Goal: Task Accomplishment & Management: Complete application form

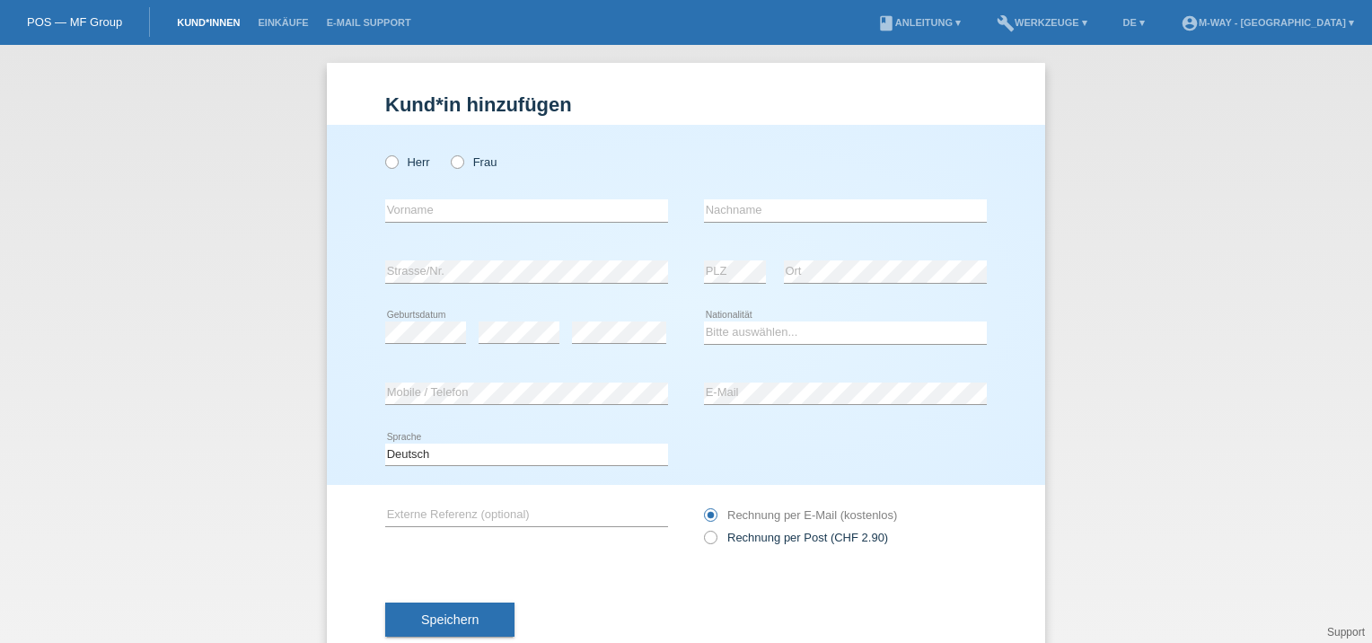
click at [207, 22] on link "Kund*innen" at bounding box center [208, 22] width 81 height 11
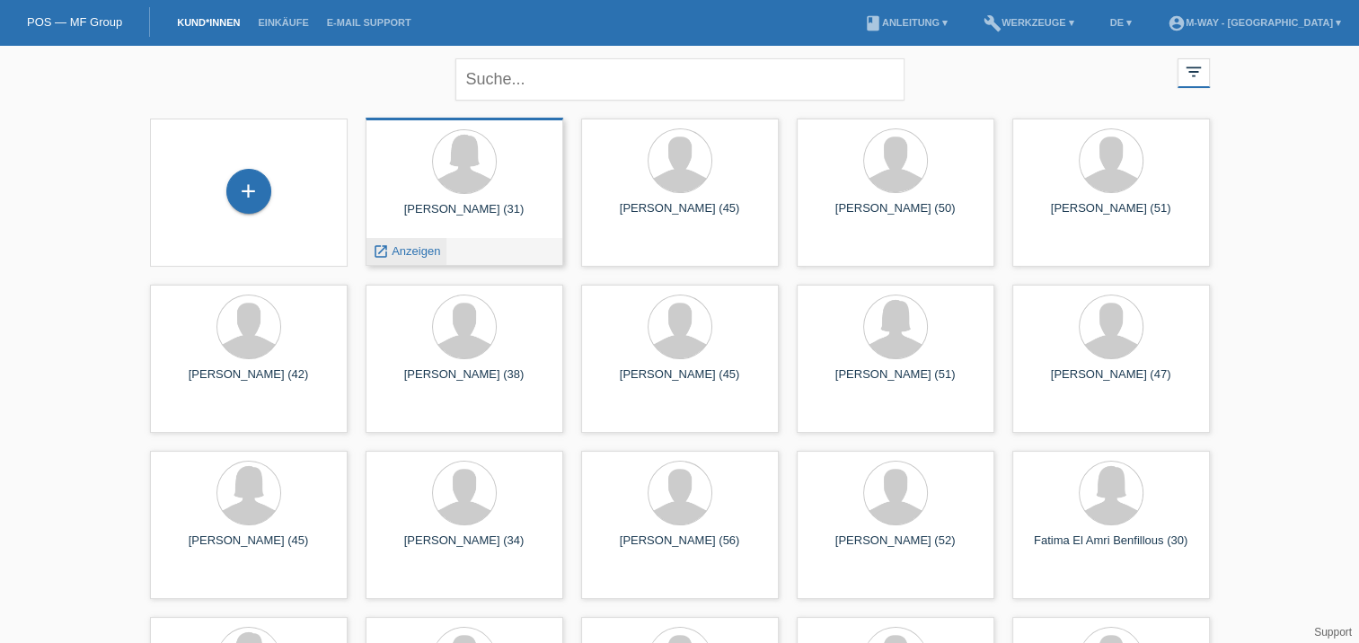
click at [404, 256] on span "Anzeigen" at bounding box center [416, 250] width 48 height 13
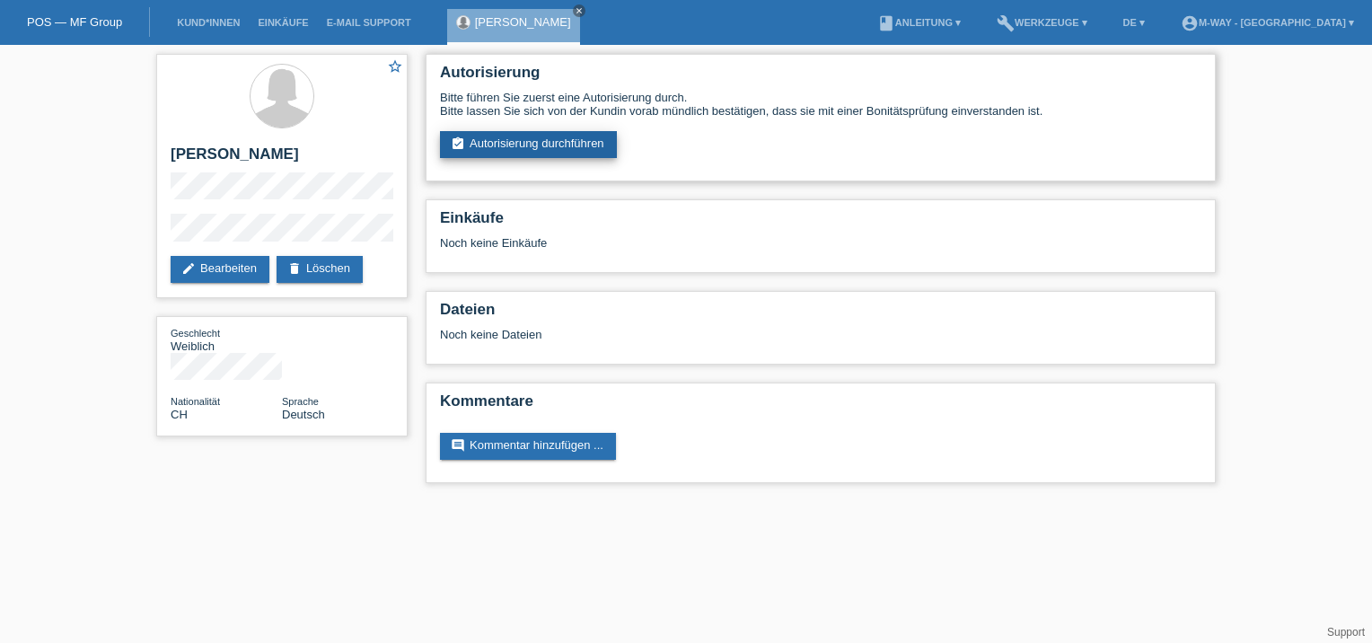
click at [581, 151] on link "assignment_turned_in Autorisierung durchführen" at bounding box center [528, 144] width 177 height 27
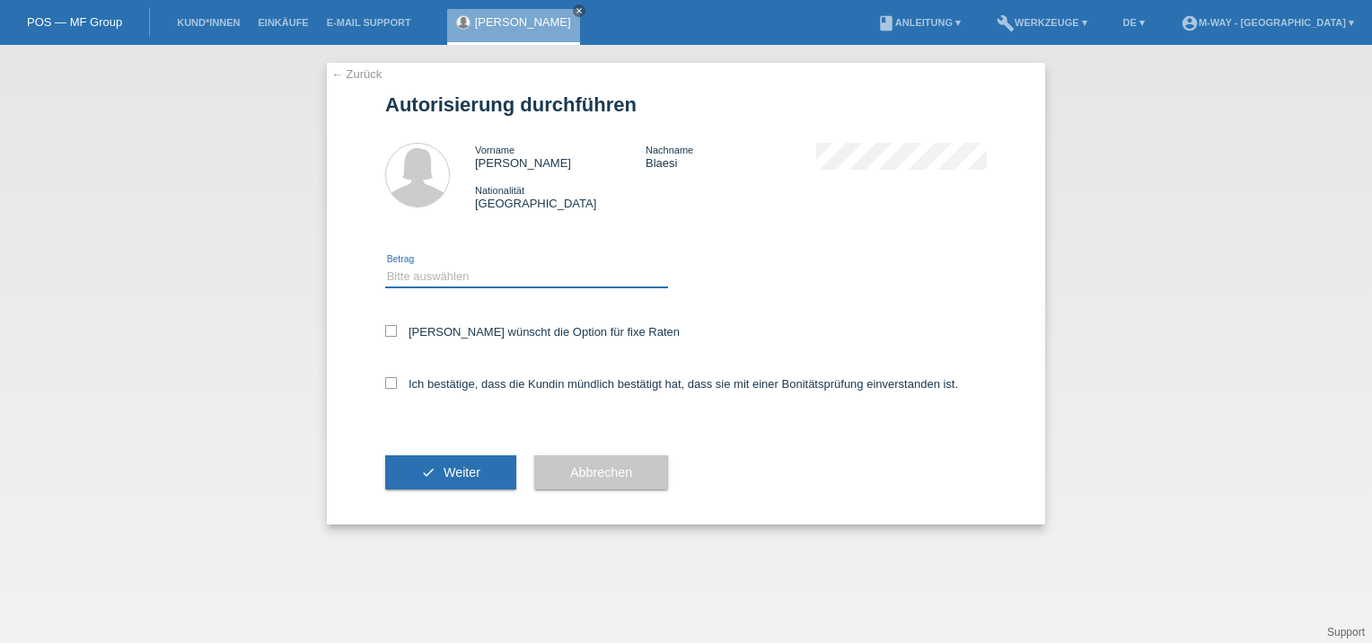
click at [407, 272] on select "Bitte auswählen CHF 1.00 - CHF 499.00 CHF 500.00 - CHF 1'999.00 CHF 2'000.00 - …" at bounding box center [526, 277] width 283 height 22
select select "3"
click at [385, 266] on select "Bitte auswählen CHF 1.00 - CHF 499.00 CHF 500.00 - CHF 1'999.00 CHF 2'000.00 - …" at bounding box center [526, 277] width 283 height 22
click at [395, 331] on icon at bounding box center [391, 331] width 12 height 12
click at [395, 331] on input "[PERSON_NAME] wünscht die Option für fixe Raten" at bounding box center [391, 331] width 12 height 12
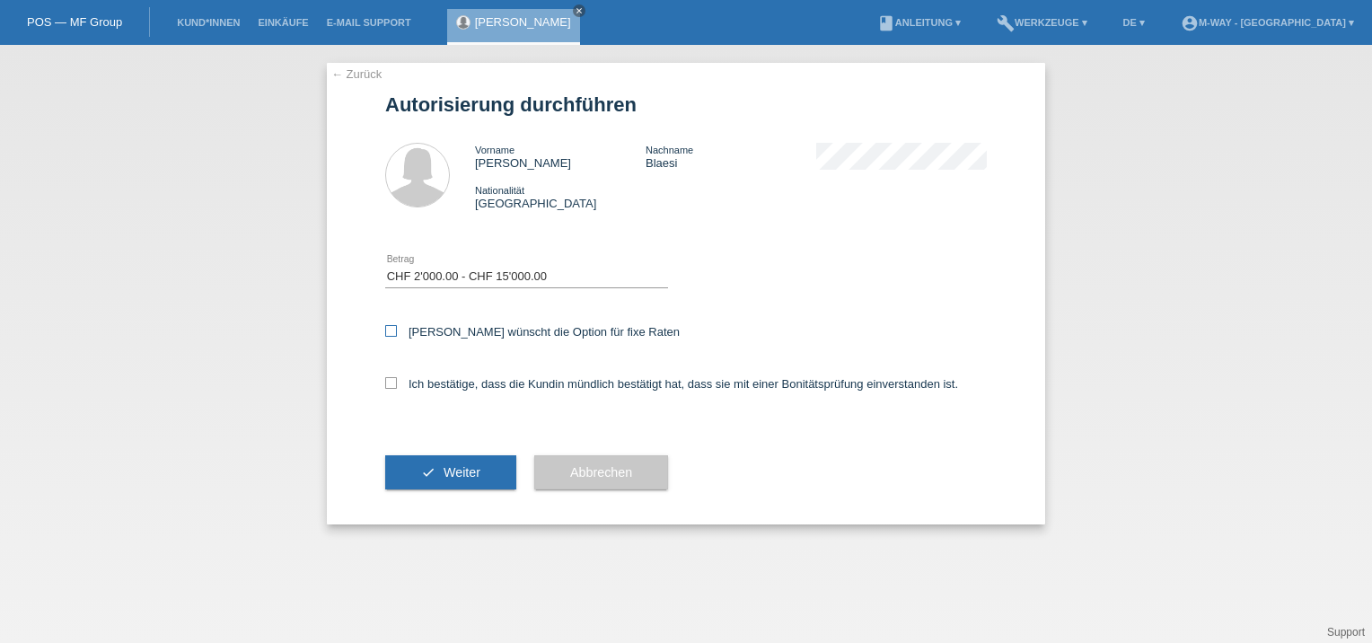
checkbox input "true"
click at [396, 382] on icon at bounding box center [391, 383] width 12 height 12
click at [396, 382] on input "Ich bestätige, dass die Kundin mündlich bestätigt hat, dass sie mit einer Bonit…" at bounding box center [391, 383] width 12 height 12
checkbox input "true"
click at [434, 467] on icon "check" at bounding box center [428, 472] width 14 height 14
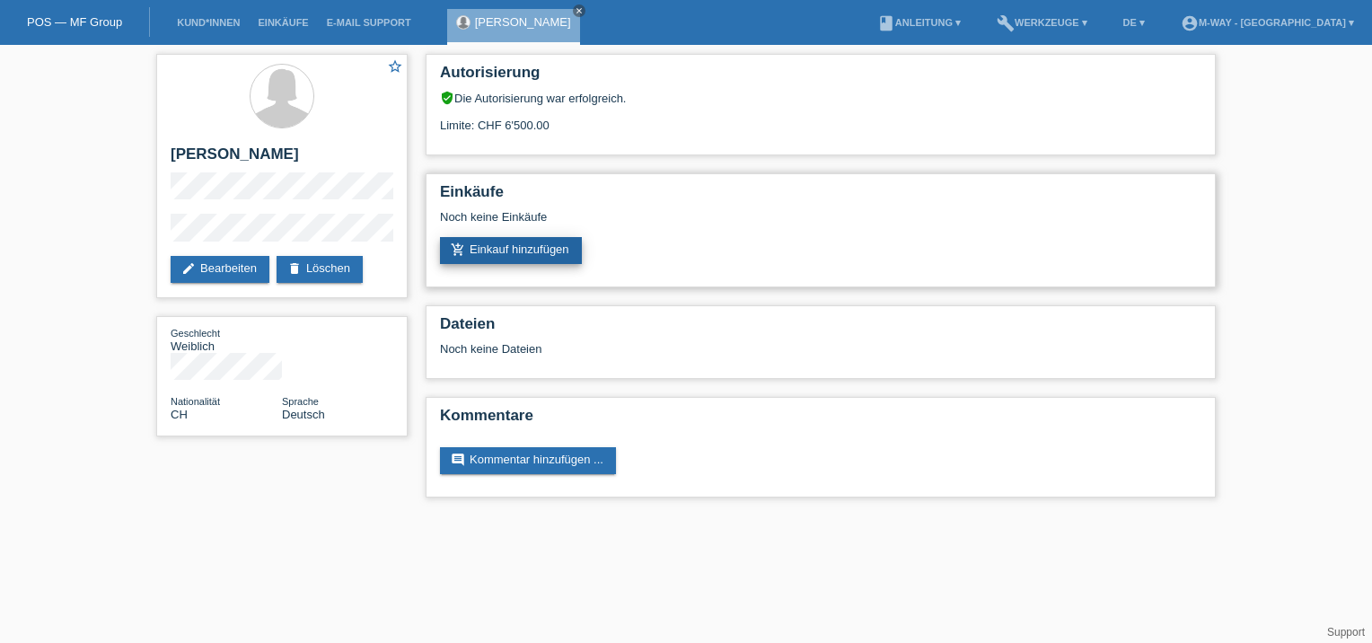
click at [506, 243] on link "add_shopping_cart Einkauf hinzufügen" at bounding box center [511, 250] width 142 height 27
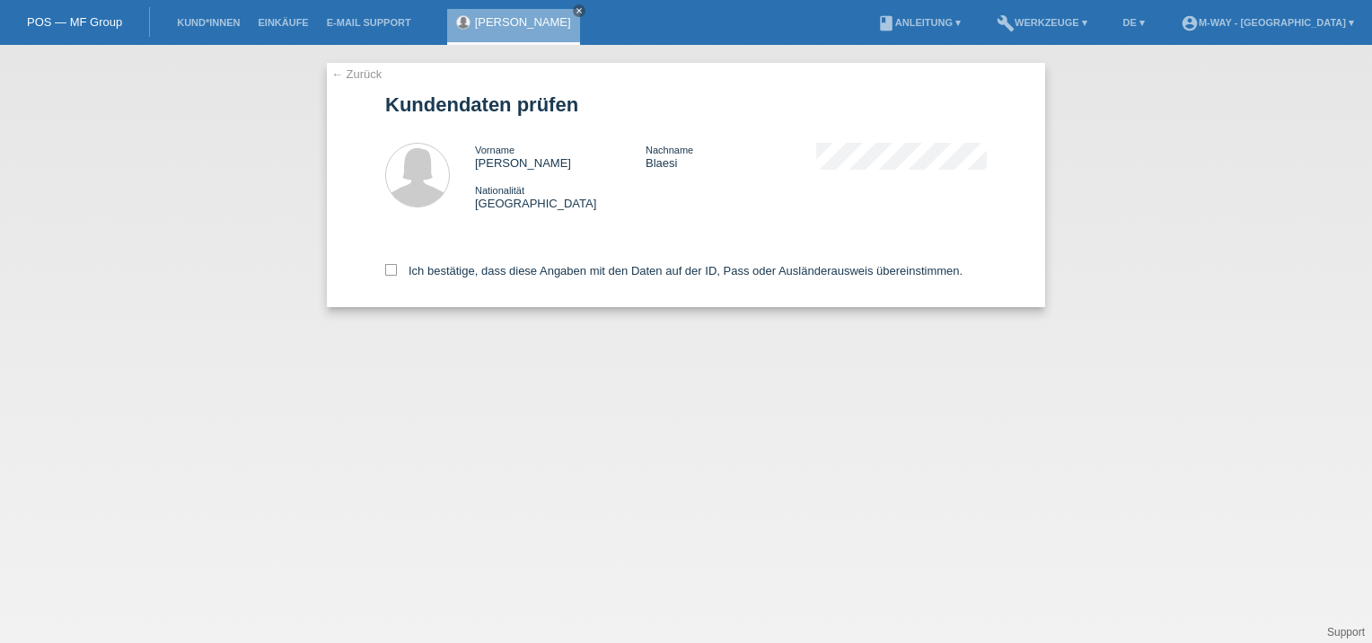
click at [387, 263] on div "Ich bestätige, dass diese Angaben mit den Daten auf der ID, Pass oder Ausländer…" at bounding box center [686, 267] width 602 height 79
click at [387, 269] on icon at bounding box center [391, 270] width 12 height 12
click at [387, 269] on input "Ich bestätige, dass diese Angaben mit den Daten auf der ID, Pass oder Ausländer…" at bounding box center [391, 270] width 12 height 12
checkbox input "true"
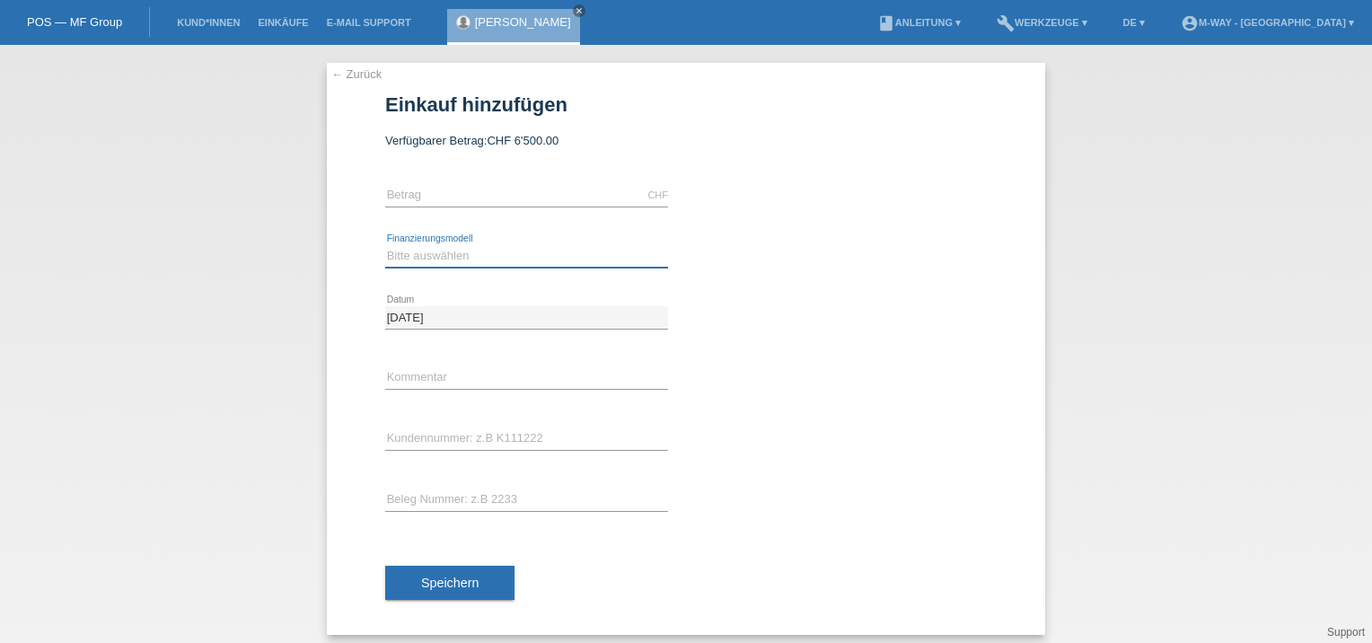
click at [404, 256] on select "Bitte auswählen Fixe Raten Kauf auf Rechnung mit Teilzahlungsoption" at bounding box center [526, 256] width 283 height 22
select select "77"
click at [385, 245] on select "Bitte auswählen Fixe Raten Kauf auf Rechnung mit Teilzahlungsoption" at bounding box center [526, 256] width 283 height 22
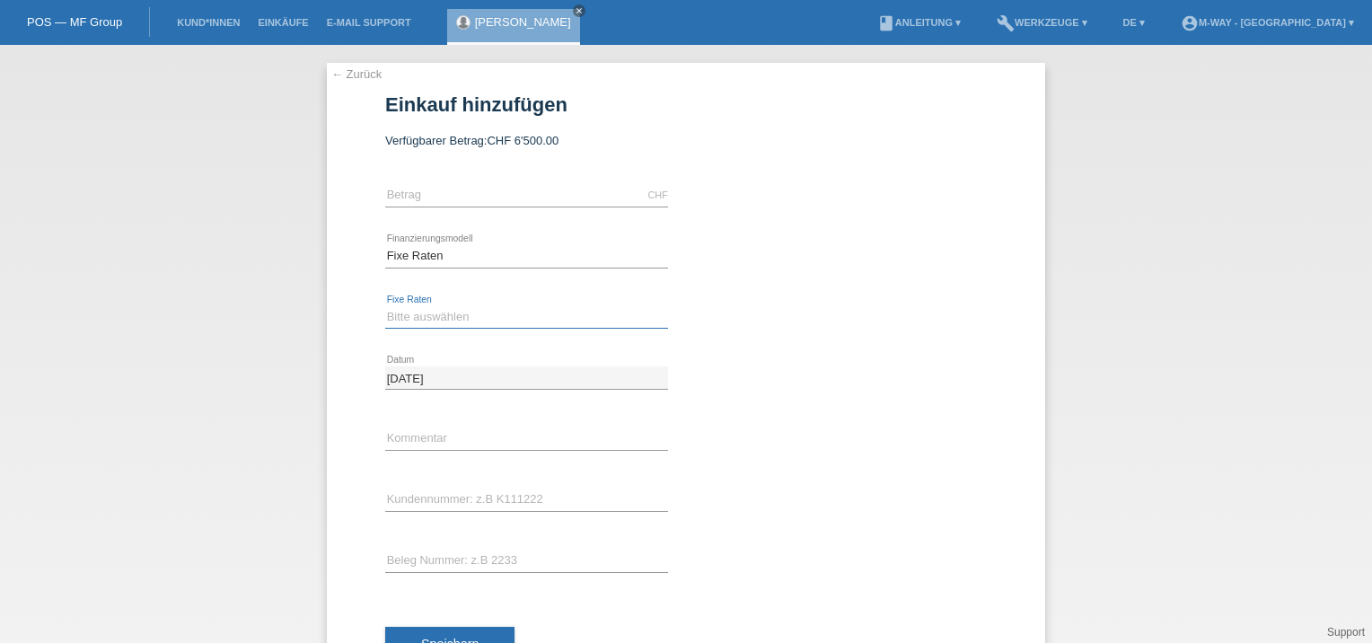
click at [400, 313] on select "Bitte auswählen 4 Raten 5 Raten 6 Raten 7 Raten 8 Raten 9 Raten 10 Raten 11 Rat…" at bounding box center [526, 317] width 283 height 22
click at [385, 306] on select "Bitte auswählen 4 Raten 5 Raten 6 Raten 7 Raten 8 Raten 9 Raten 10 Raten 11 Rat…" at bounding box center [526, 317] width 283 height 22
click at [419, 319] on select "Bitte auswählen 4 Raten 5 Raten 6 Raten 7 Raten 8 Raten 9 Raten 10 Raten 11 Rat…" at bounding box center [526, 317] width 283 height 22
select select "165"
click at [385, 306] on select "Bitte auswählen 4 Raten 5 Raten 6 Raten 7 Raten 8 Raten 9 Raten 10 Raten 11 Rat…" at bounding box center [526, 317] width 283 height 22
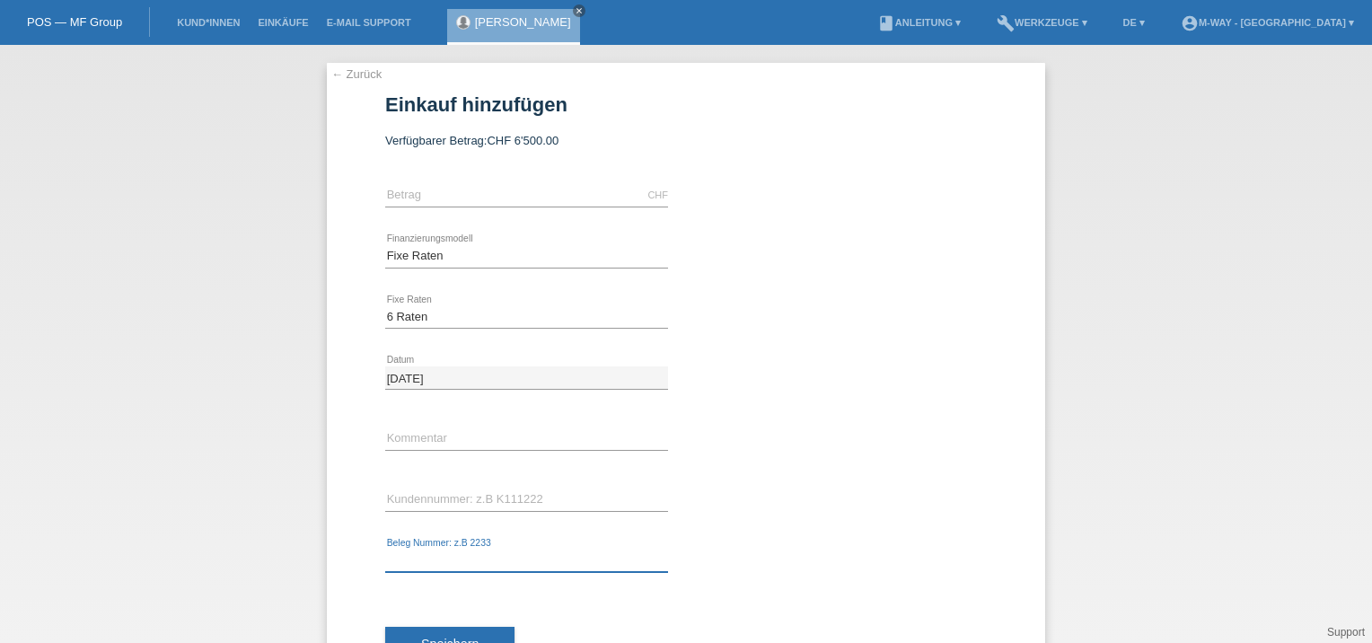
click at [423, 556] on input "text" at bounding box center [526, 561] width 283 height 22
click at [427, 498] on input "text" at bounding box center [526, 500] width 283 height 22
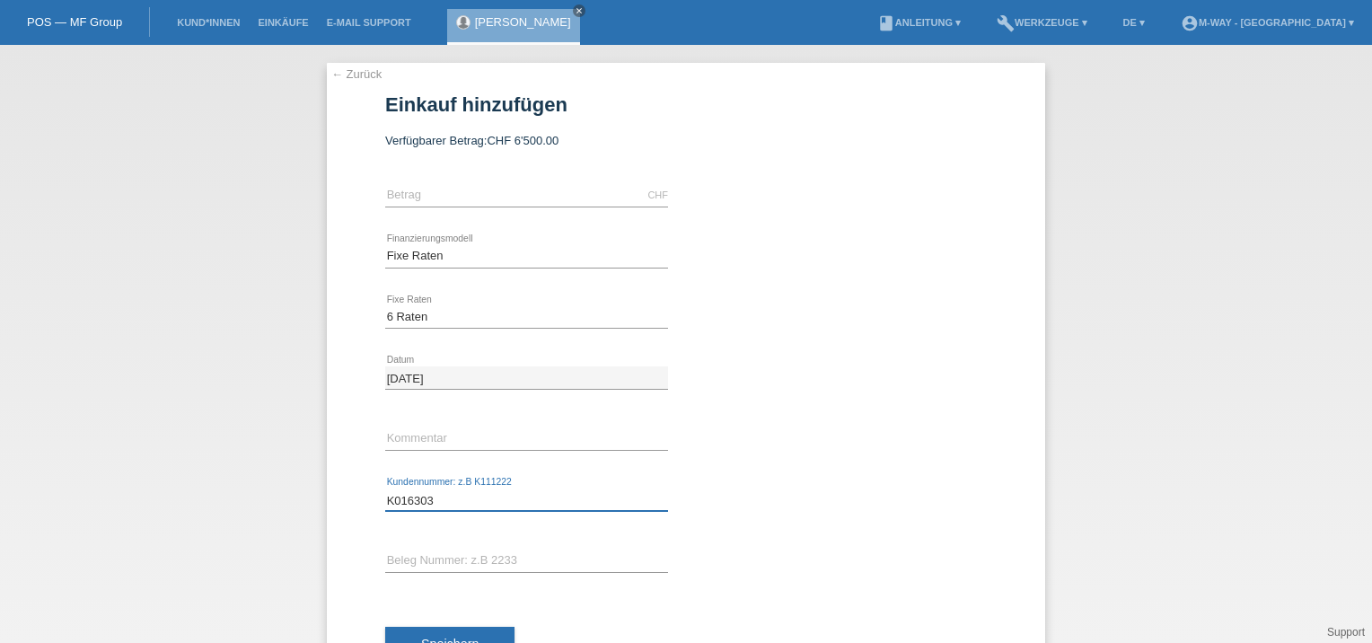
type input "K016303"
click at [446, 185] on input "text" at bounding box center [526, 195] width 283 height 22
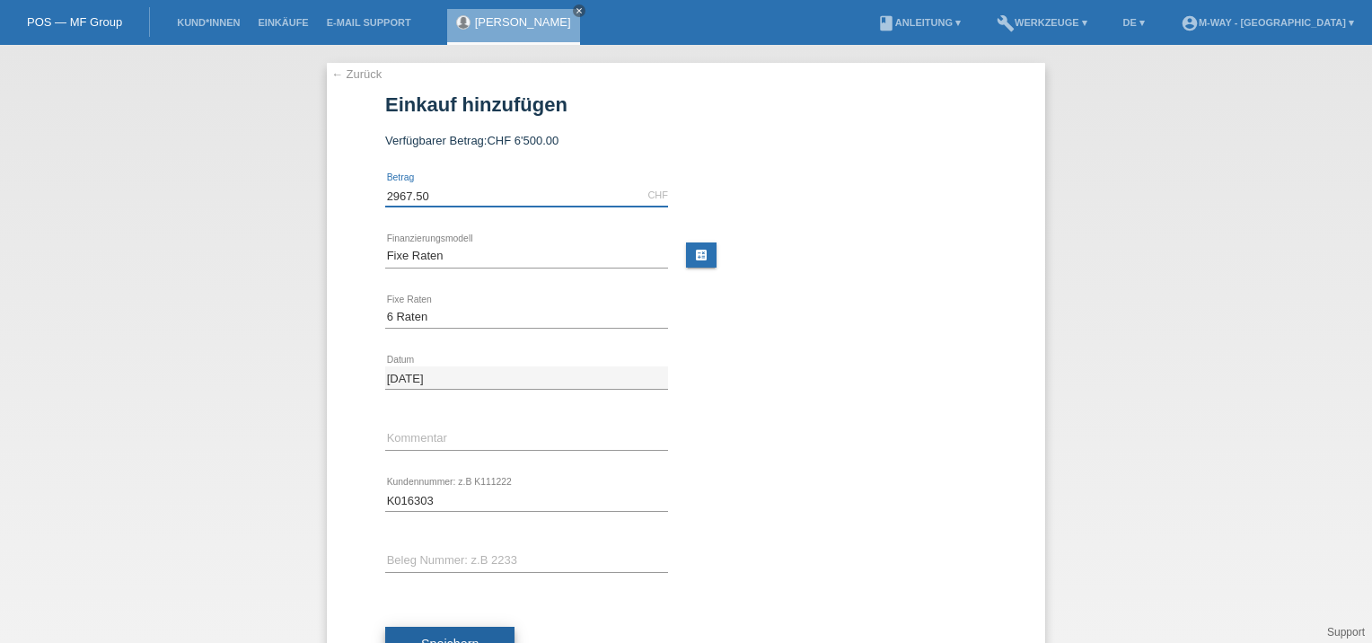
type input "2967.50"
click at [470, 630] on button "Speichern" at bounding box center [449, 644] width 129 height 34
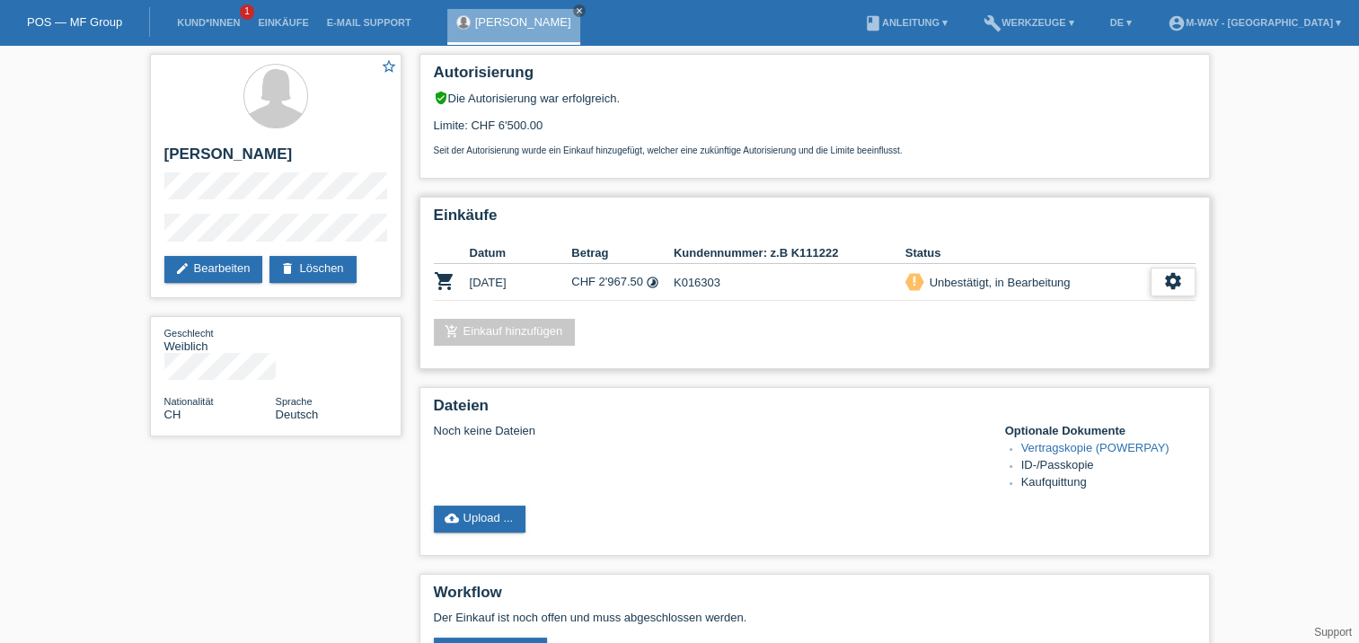
click at [1180, 278] on icon "settings" at bounding box center [1173, 281] width 20 height 20
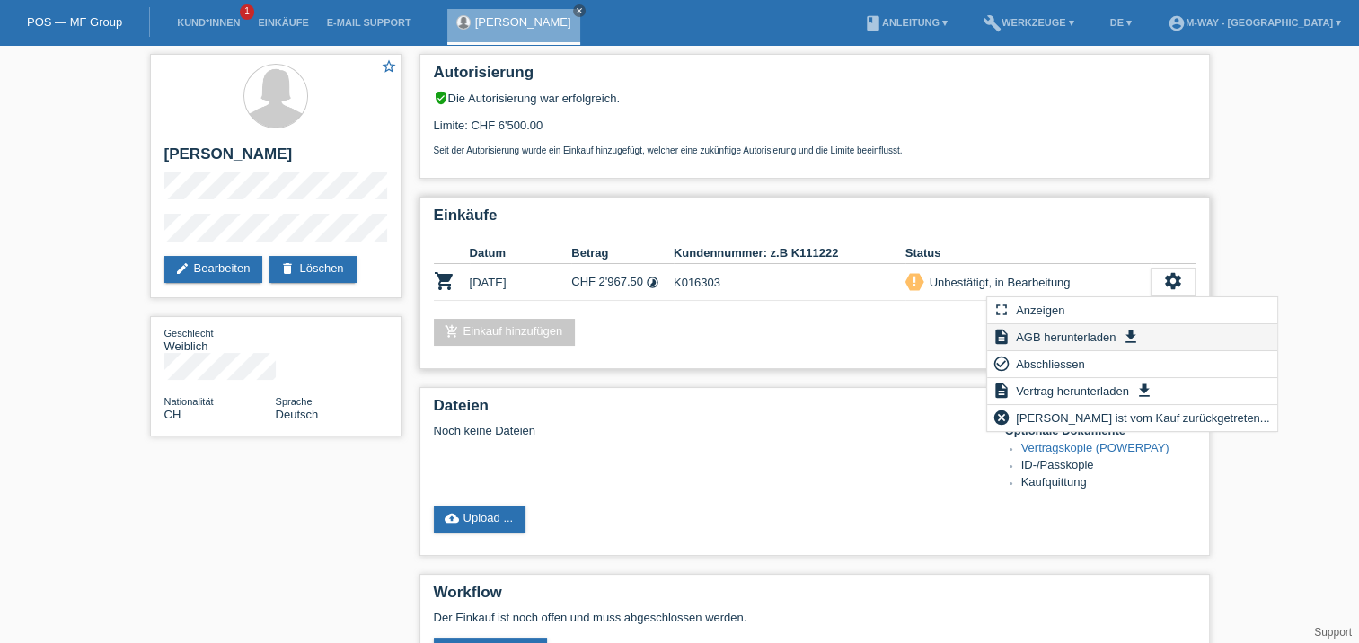
click at [1075, 326] on span "AGB herunterladen" at bounding box center [1065, 337] width 105 height 22
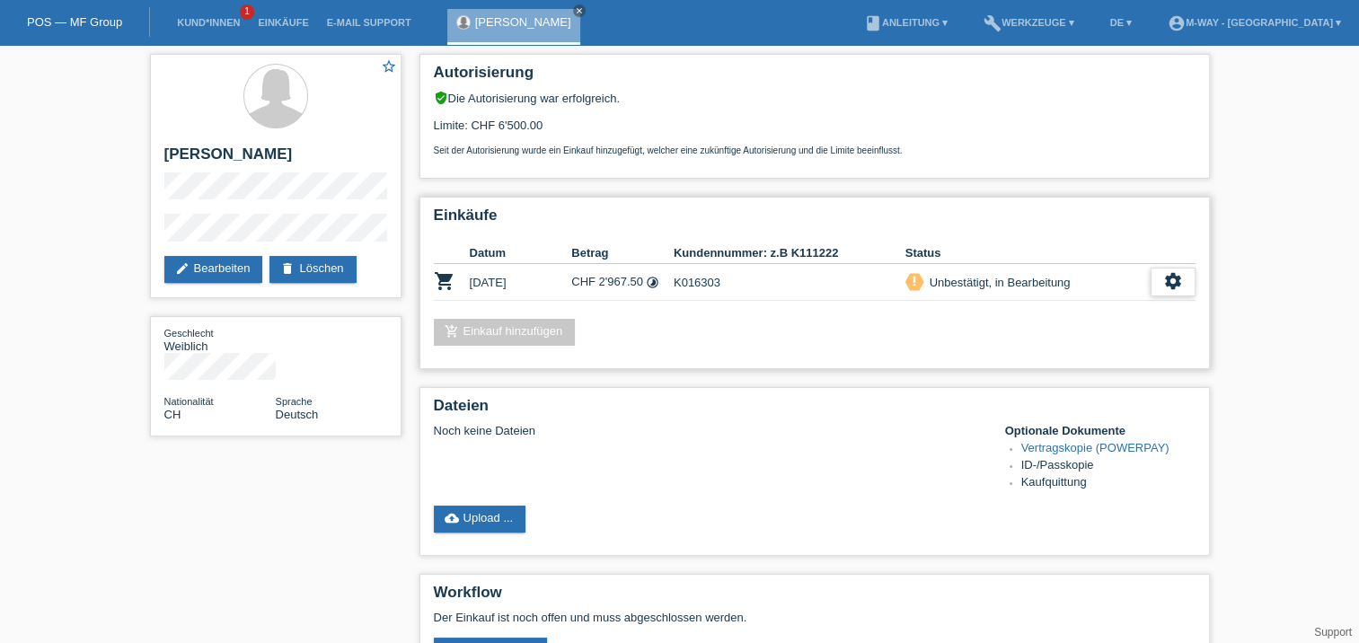
click at [1159, 285] on div "settings" at bounding box center [1172, 282] width 45 height 29
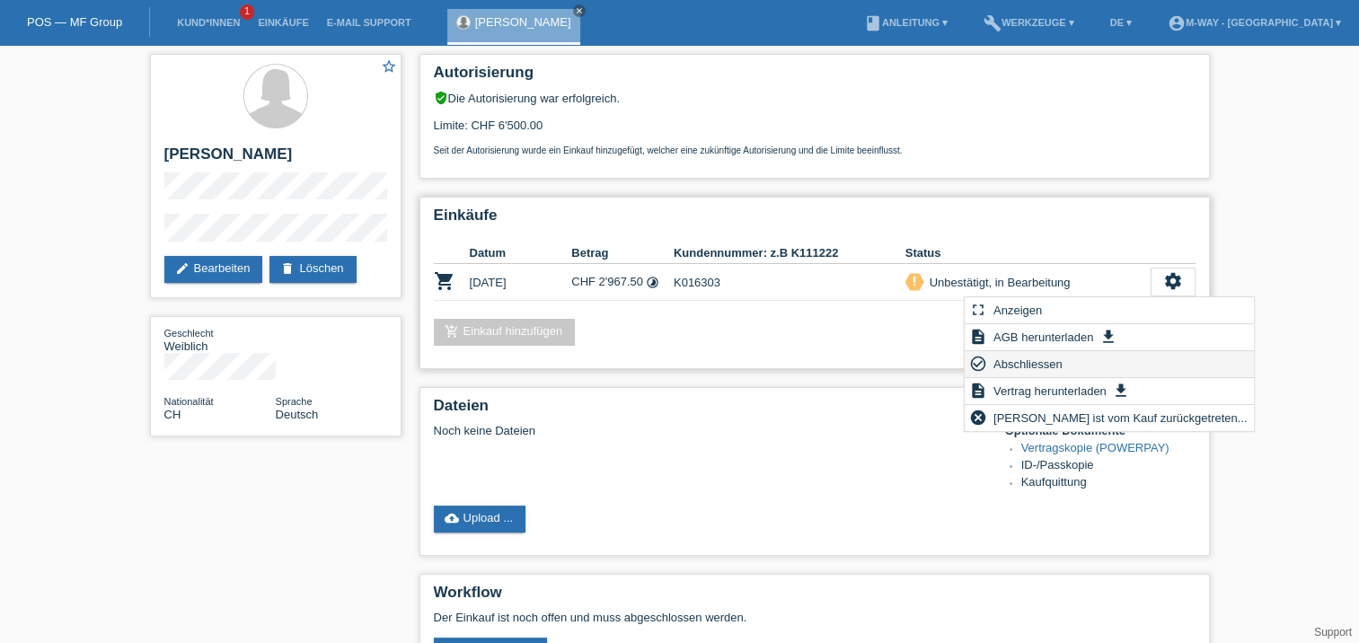
click at [1044, 356] on span "Abschliessen" at bounding box center [1028, 364] width 75 height 22
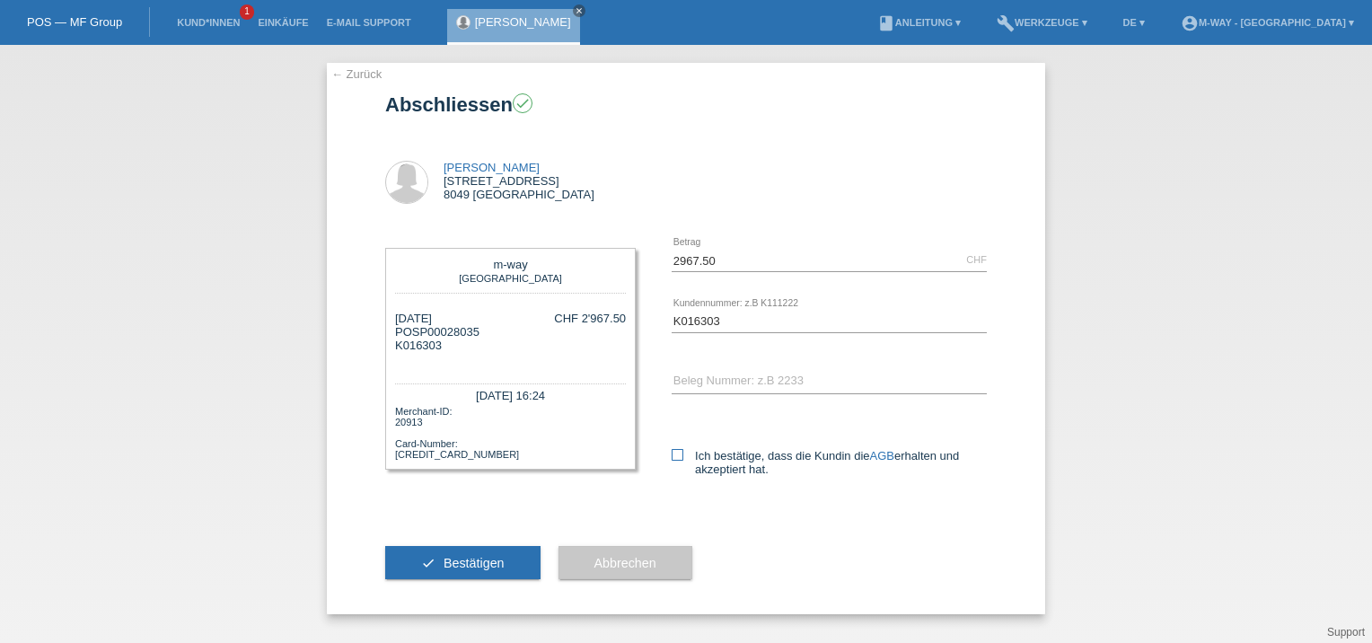
click at [678, 460] on label "Ich bestätige, dass die Kundin die AGB erhalten und akzeptiert hat." at bounding box center [829, 462] width 315 height 27
click at [678, 460] on input "Ich bestätige, dass die Kundin die AGB erhalten und akzeptiert hat." at bounding box center [678, 455] width 12 height 12
checkbox input "true"
click at [496, 564] on span "Bestätigen" at bounding box center [474, 563] width 61 height 14
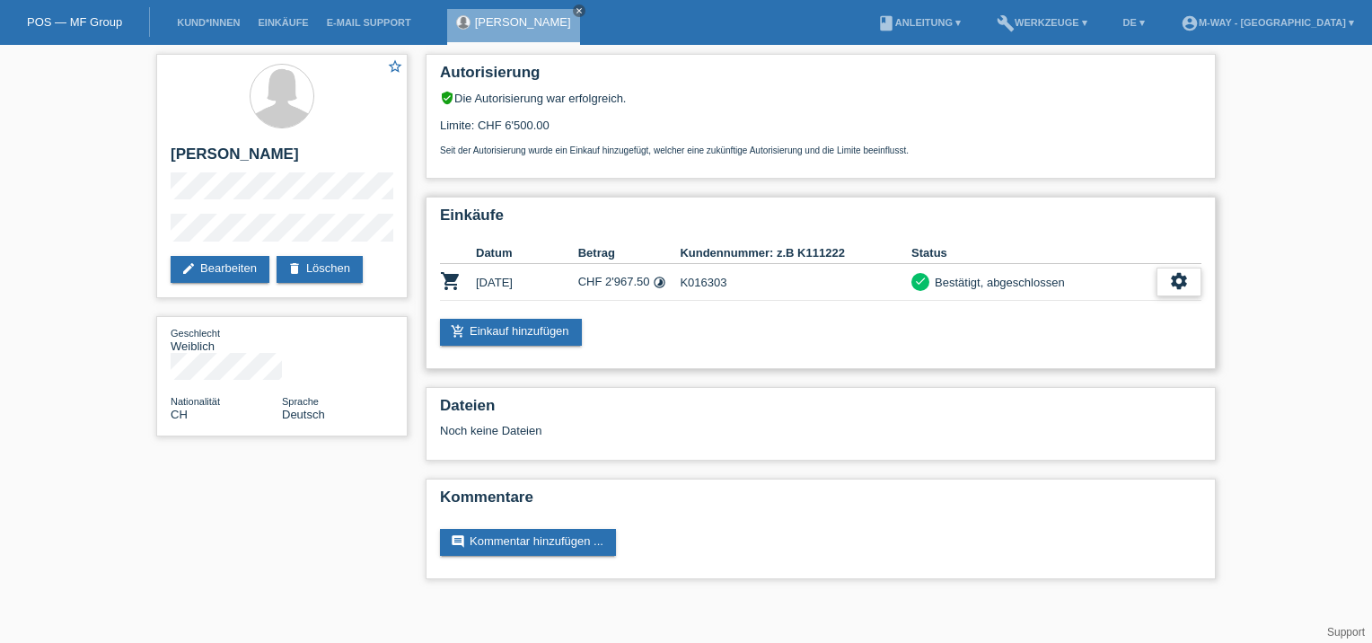
click at [1185, 295] on div "settings" at bounding box center [1179, 282] width 45 height 29
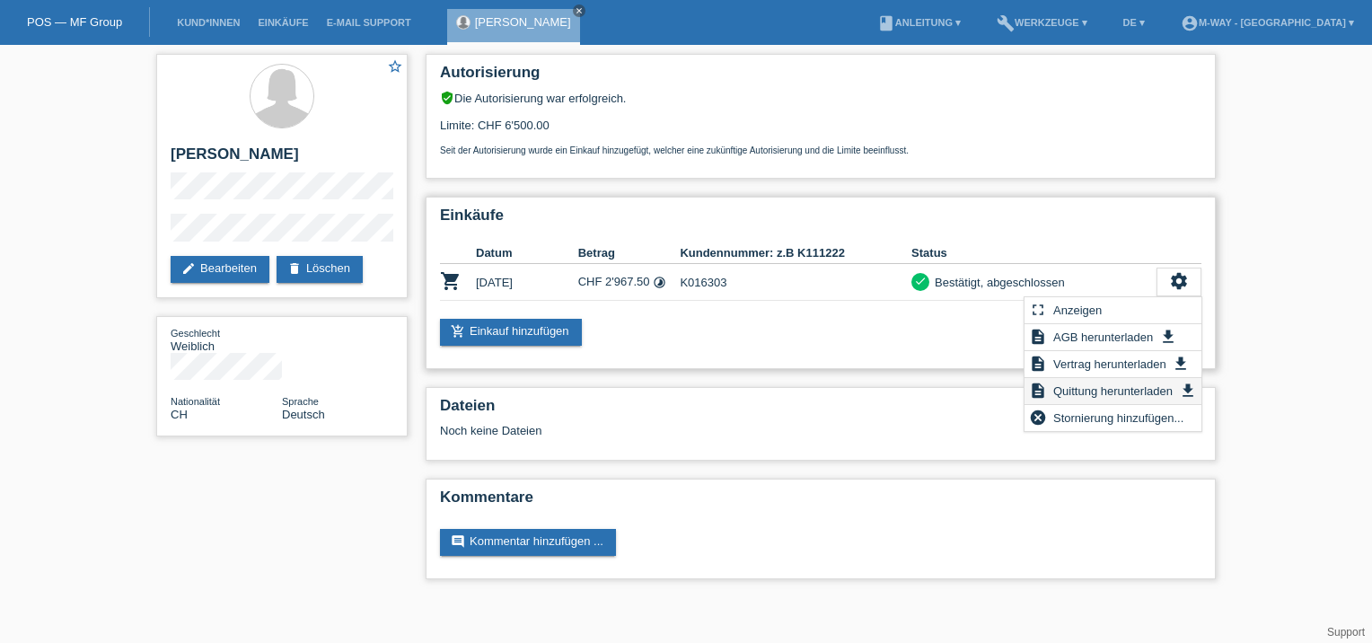
click at [1106, 384] on span "Quittung herunterladen" at bounding box center [1113, 391] width 125 height 22
